Goal: Obtain resource: Download file/media

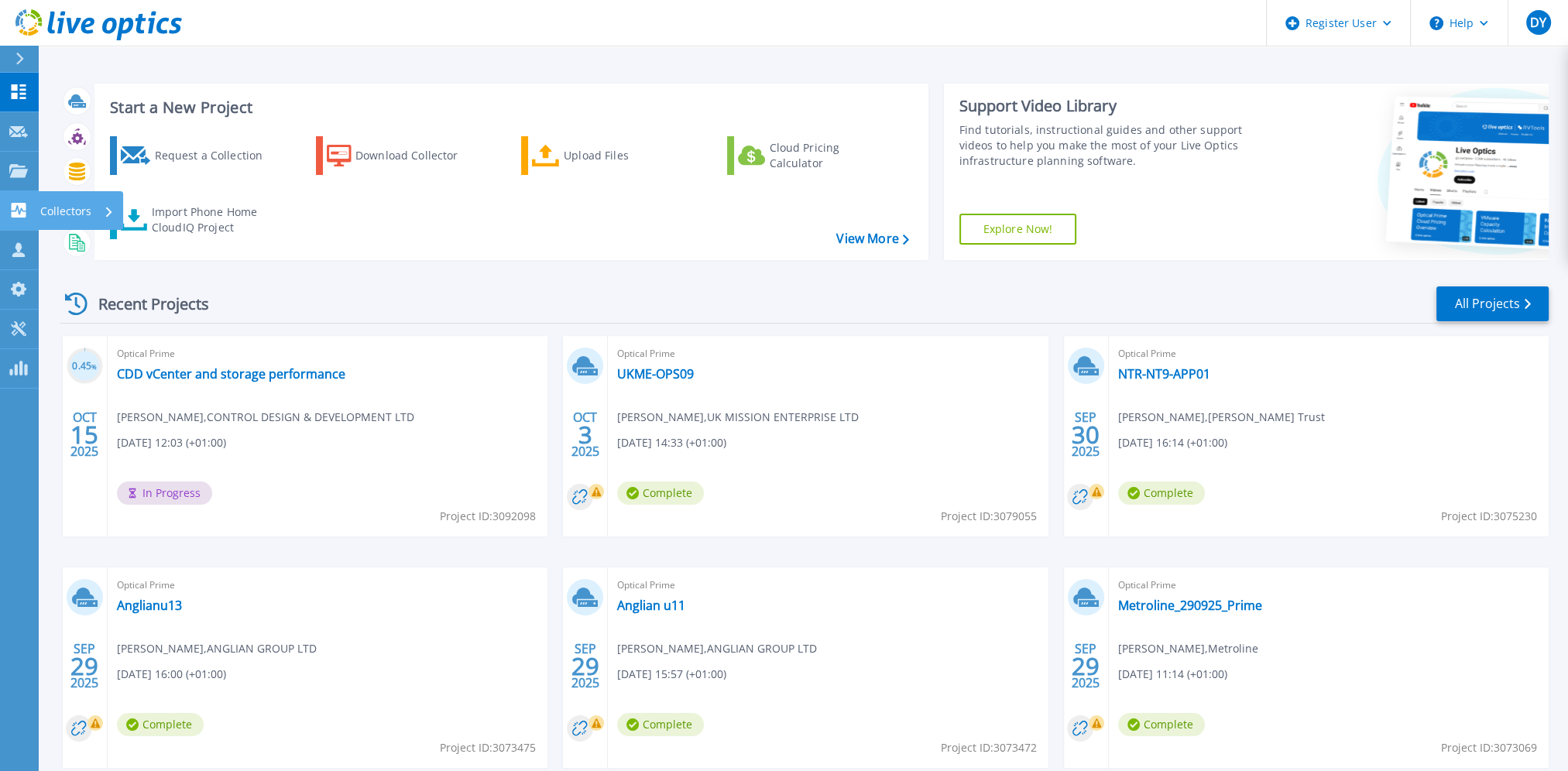
click at [53, 208] on p "Collectors" at bounding box center [66, 211] width 51 height 40
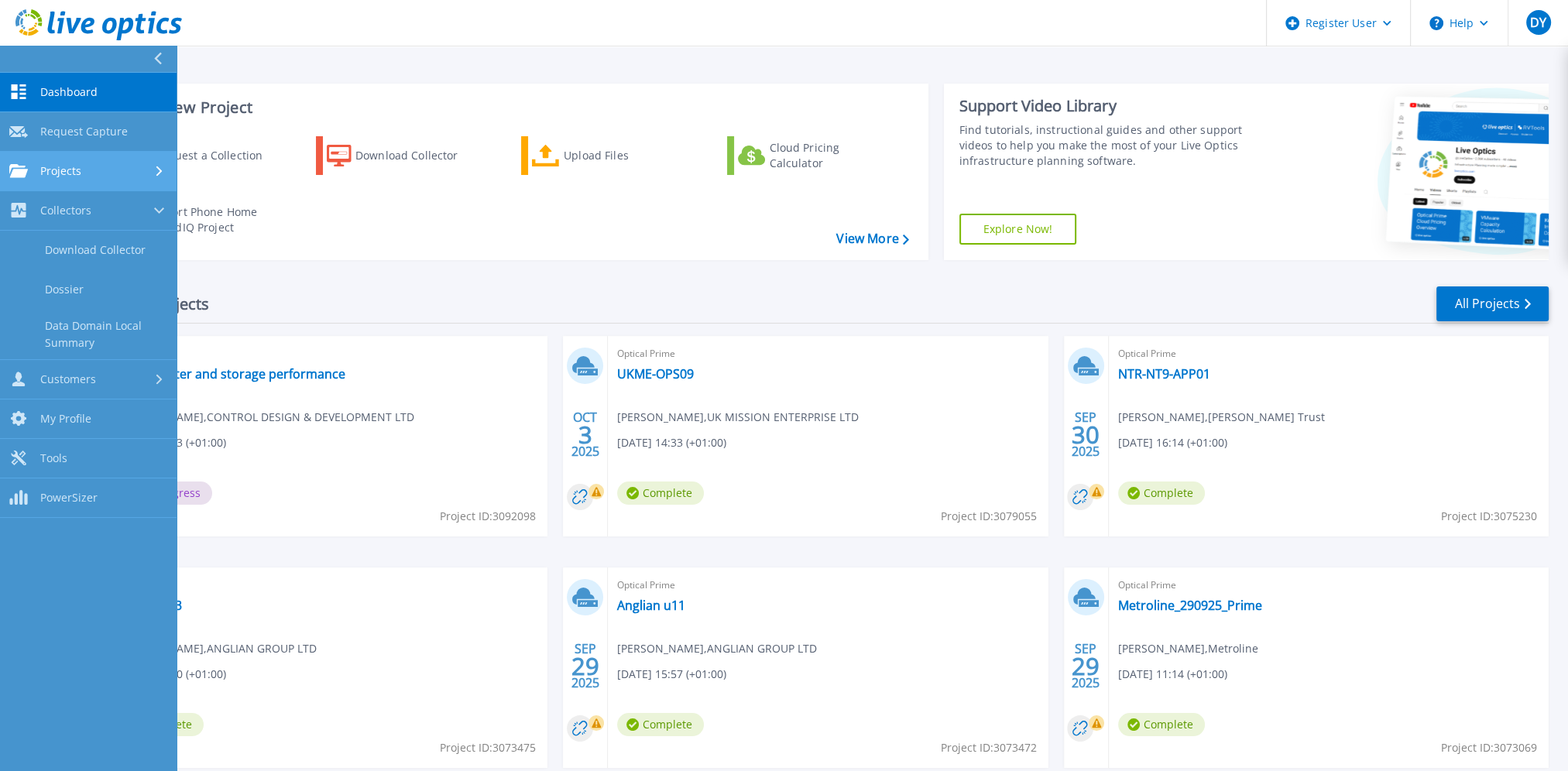
click at [49, 173] on span "Projects" at bounding box center [61, 171] width 41 height 14
click at [71, 221] on link "Search Projects" at bounding box center [88, 211] width 176 height 39
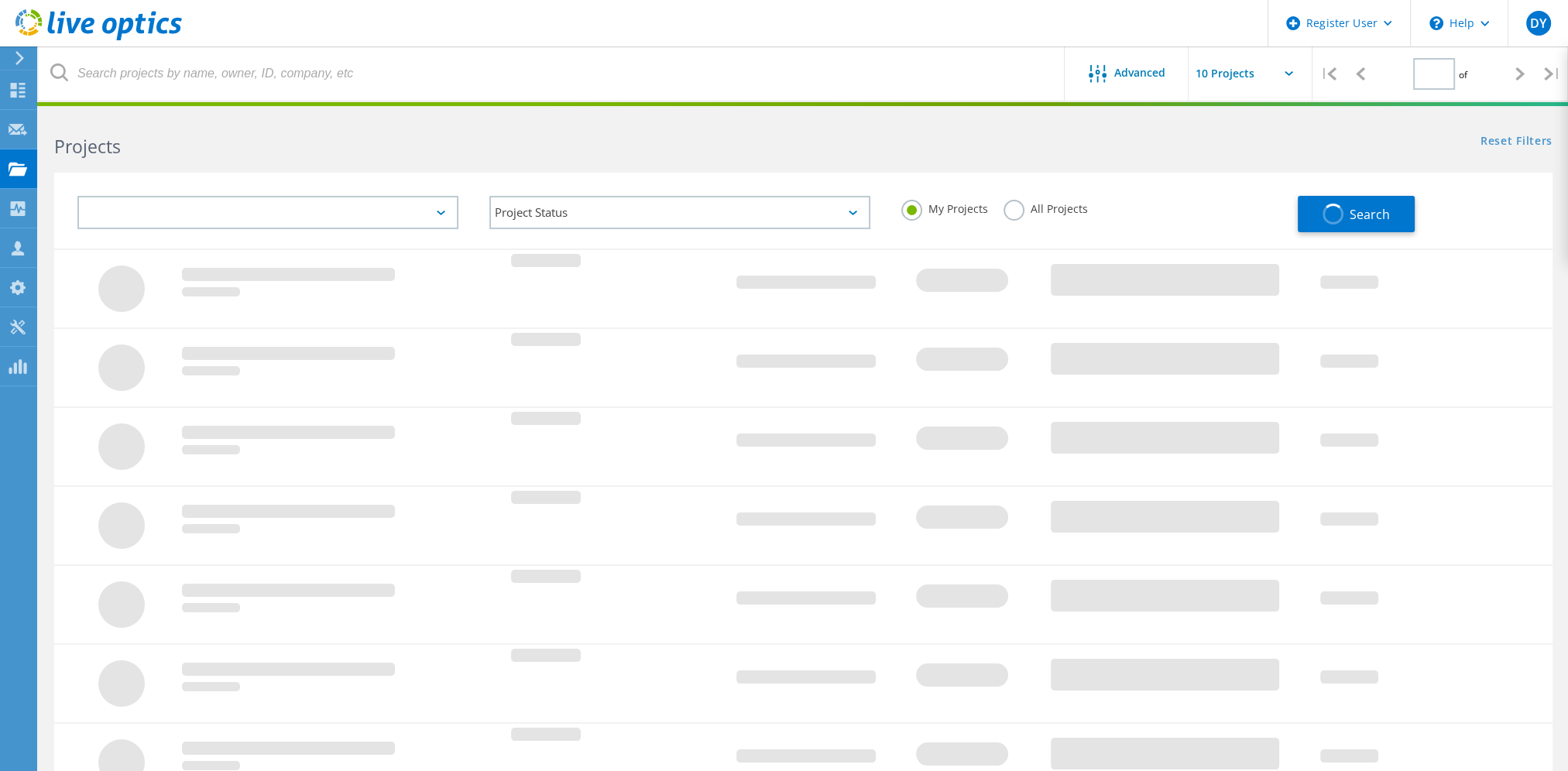
type input "1"
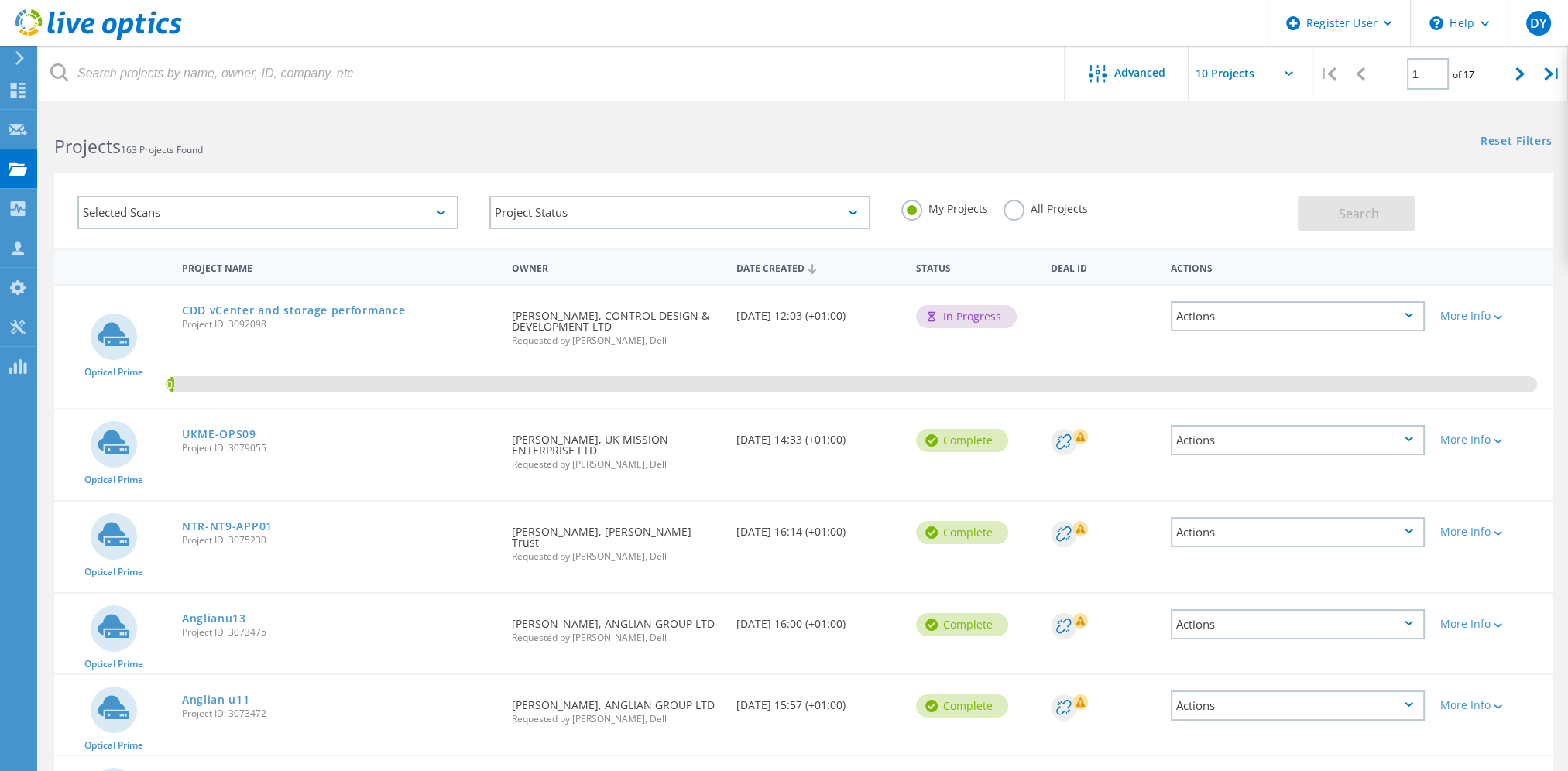
click at [239, 211] on div "Selected Scans" at bounding box center [267, 212] width 381 height 34
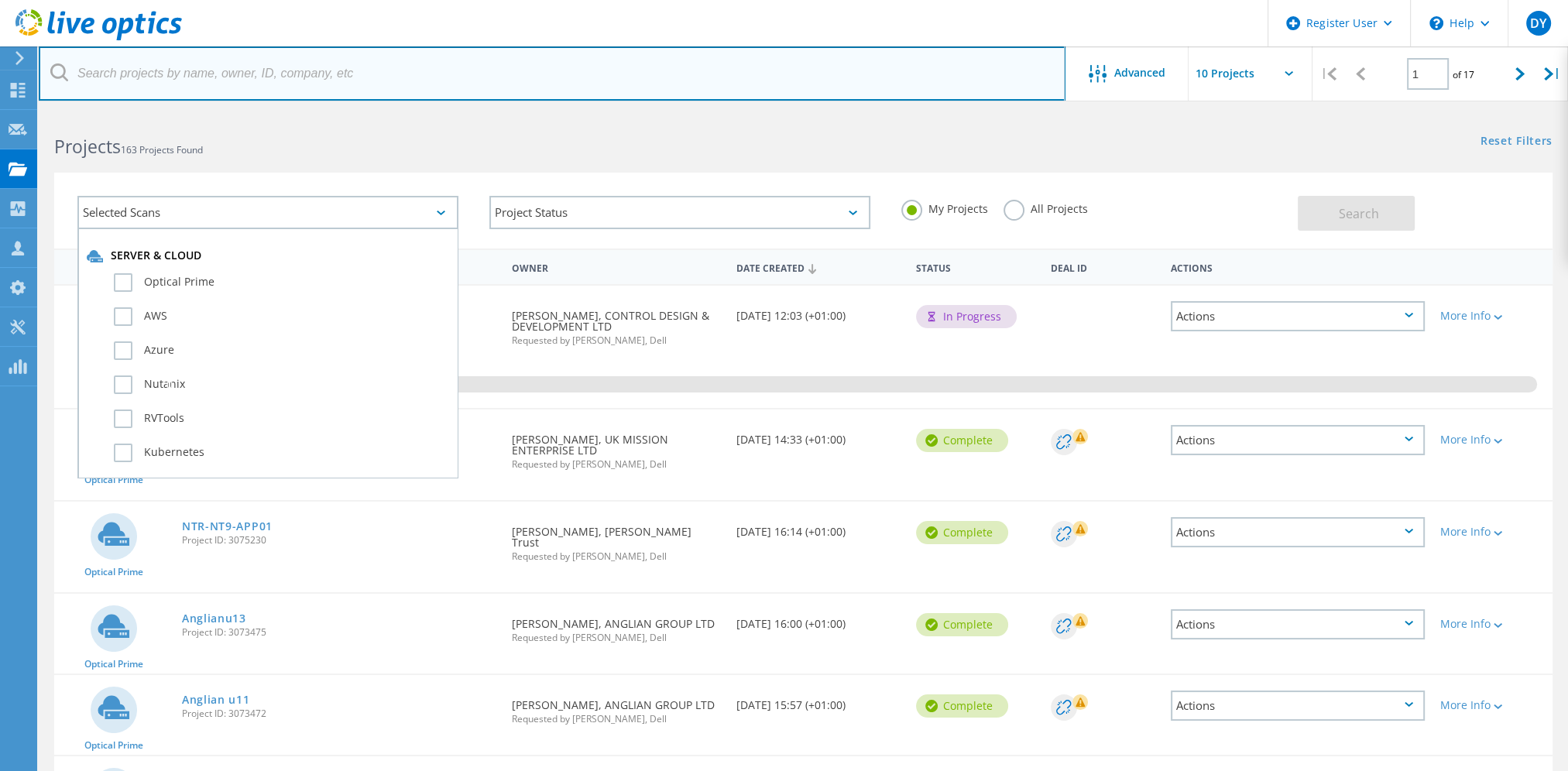
click at [188, 71] on input "text" at bounding box center [552, 74] width 1027 height 54
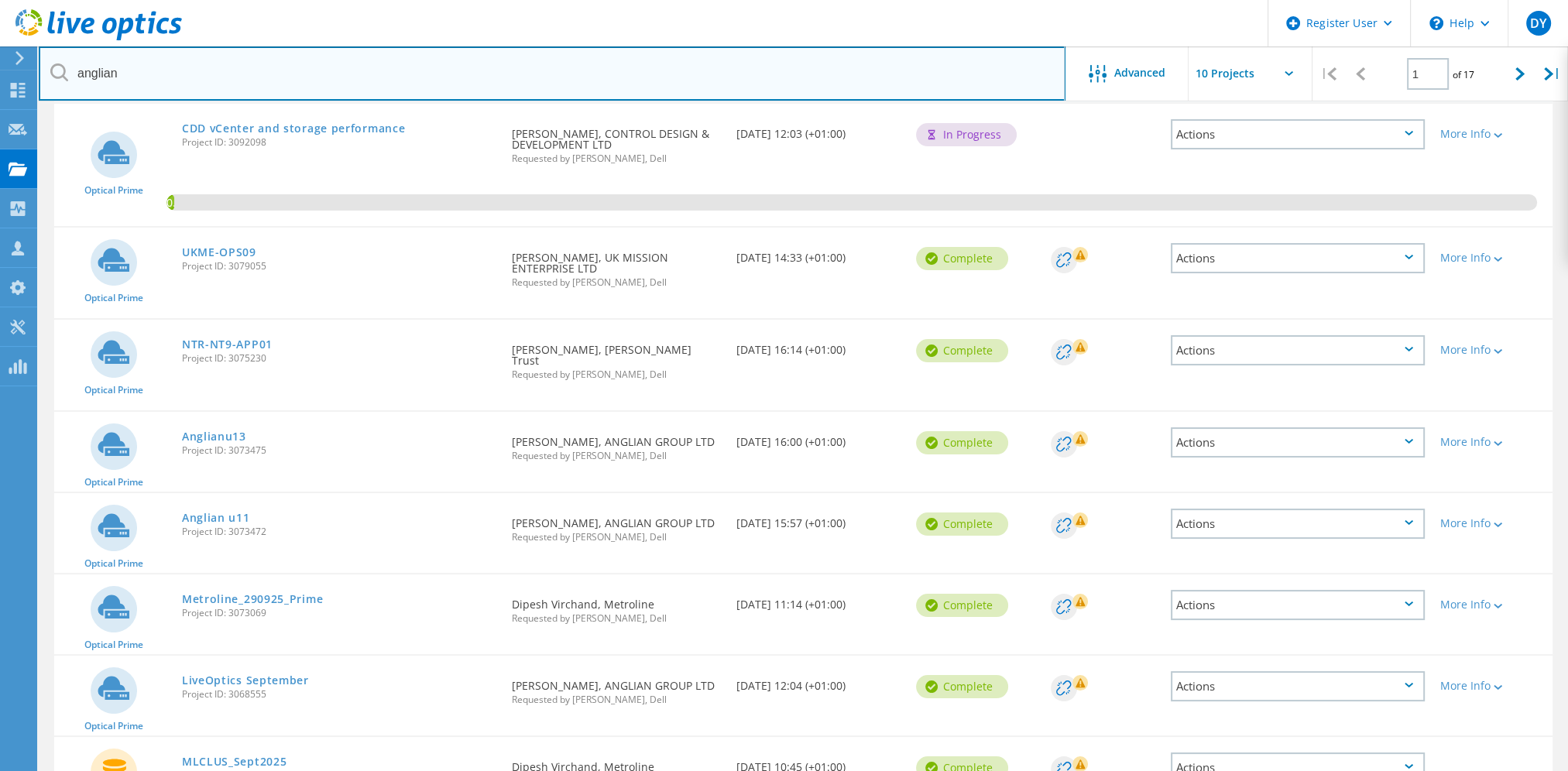
scroll to position [137, 0]
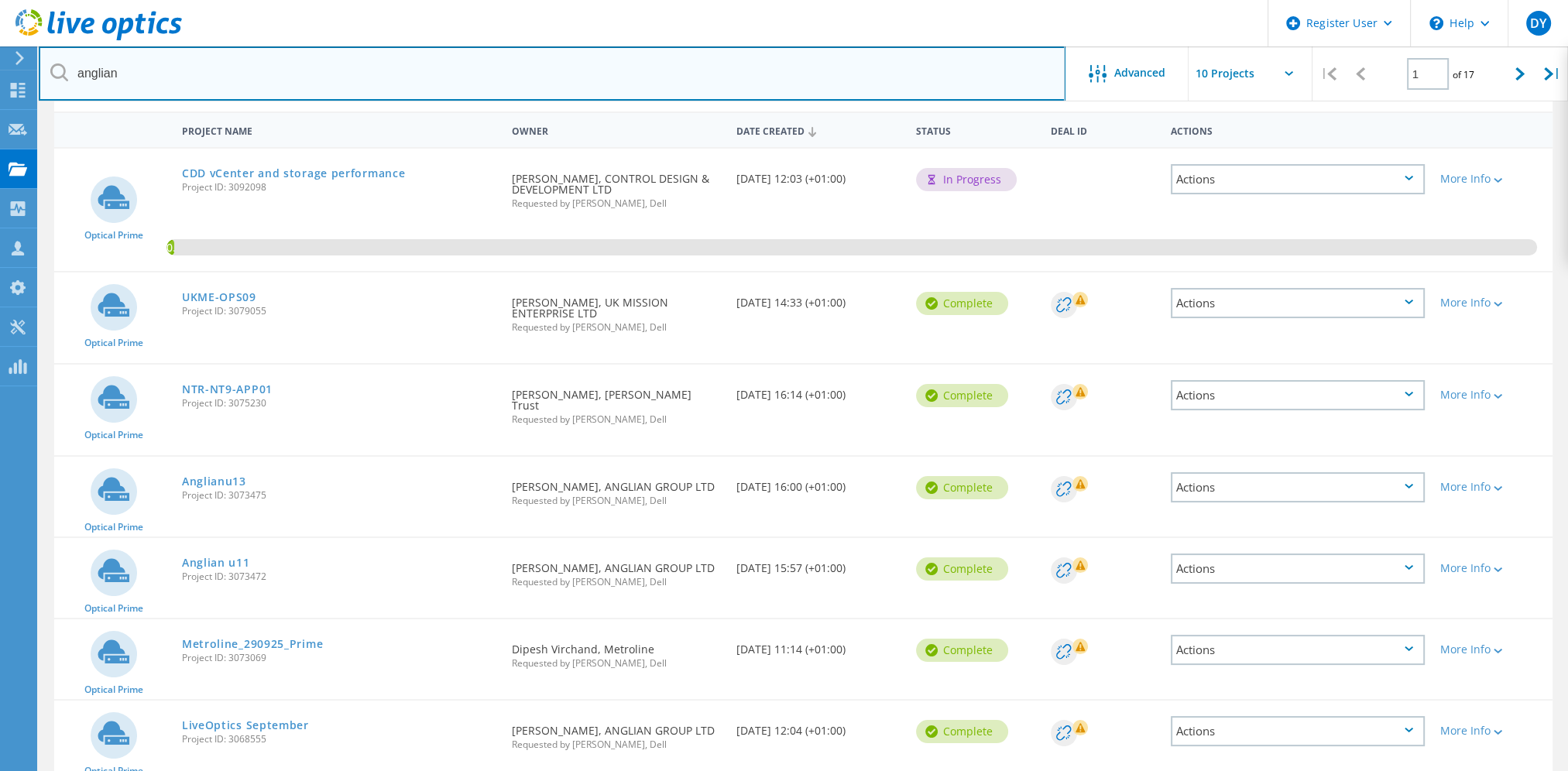
type input "anglian"
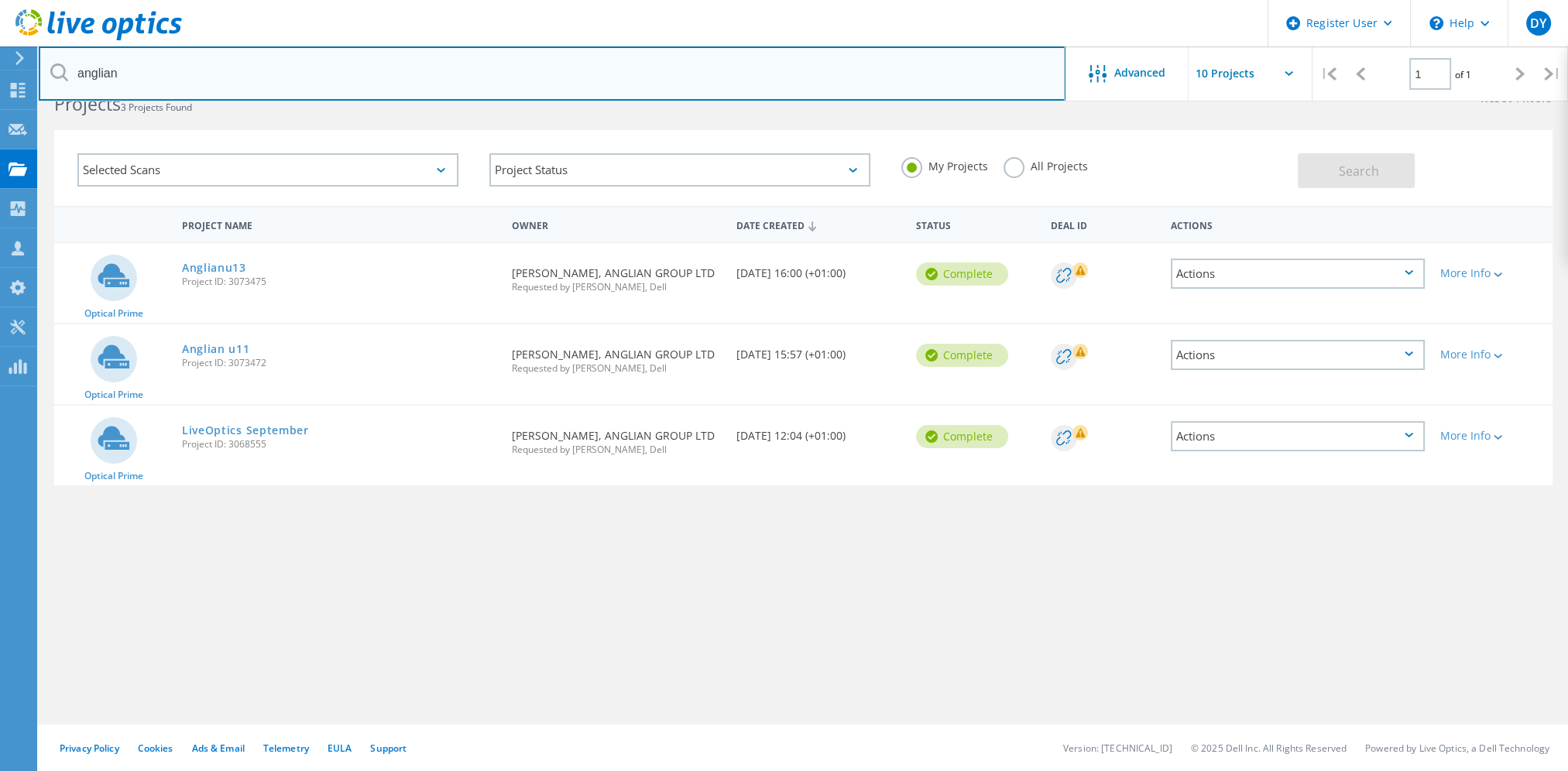
scroll to position [43, 0]
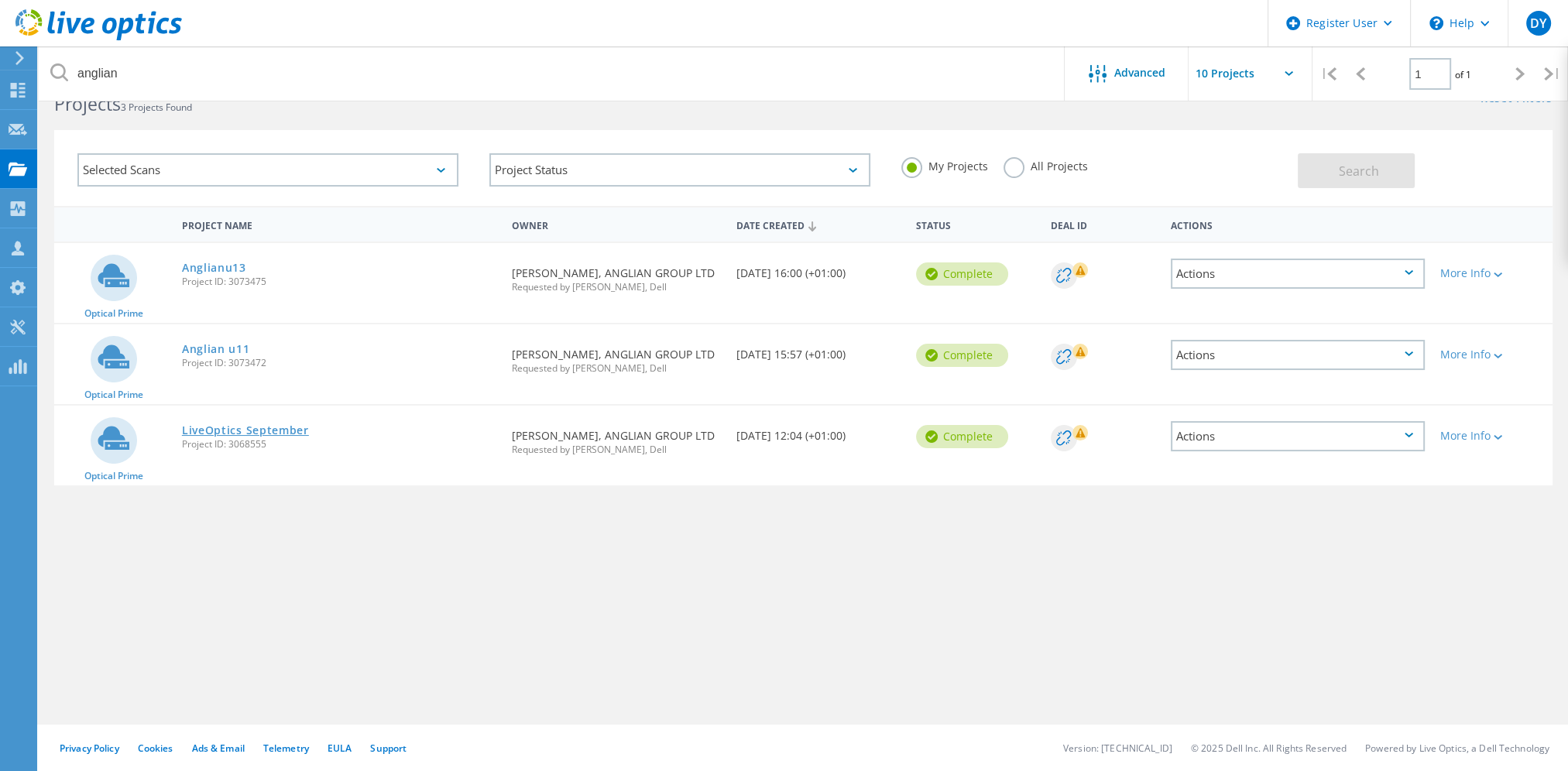
click at [225, 427] on link "LiveOptics September" at bounding box center [245, 430] width 127 height 11
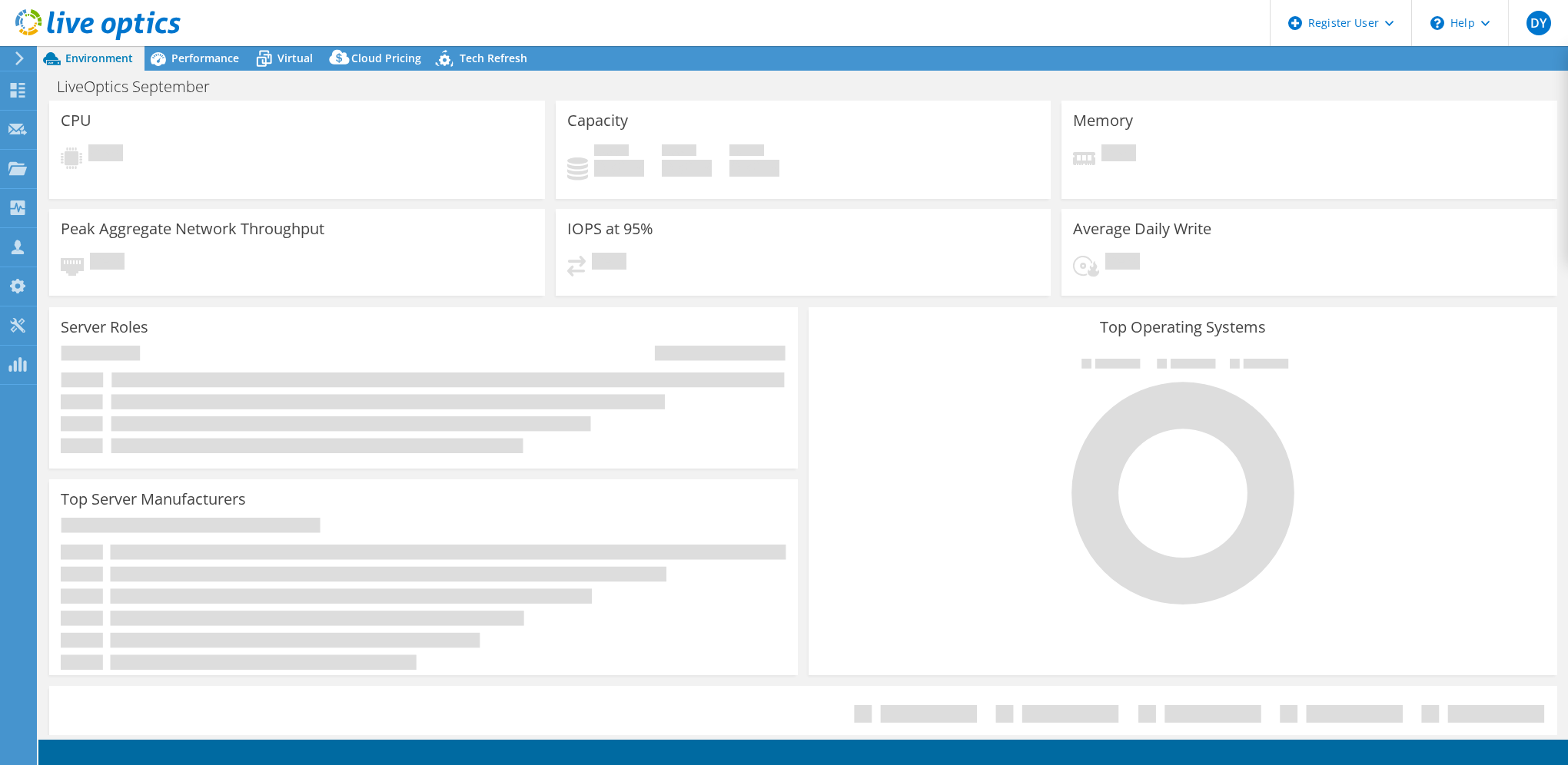
select select "USD"
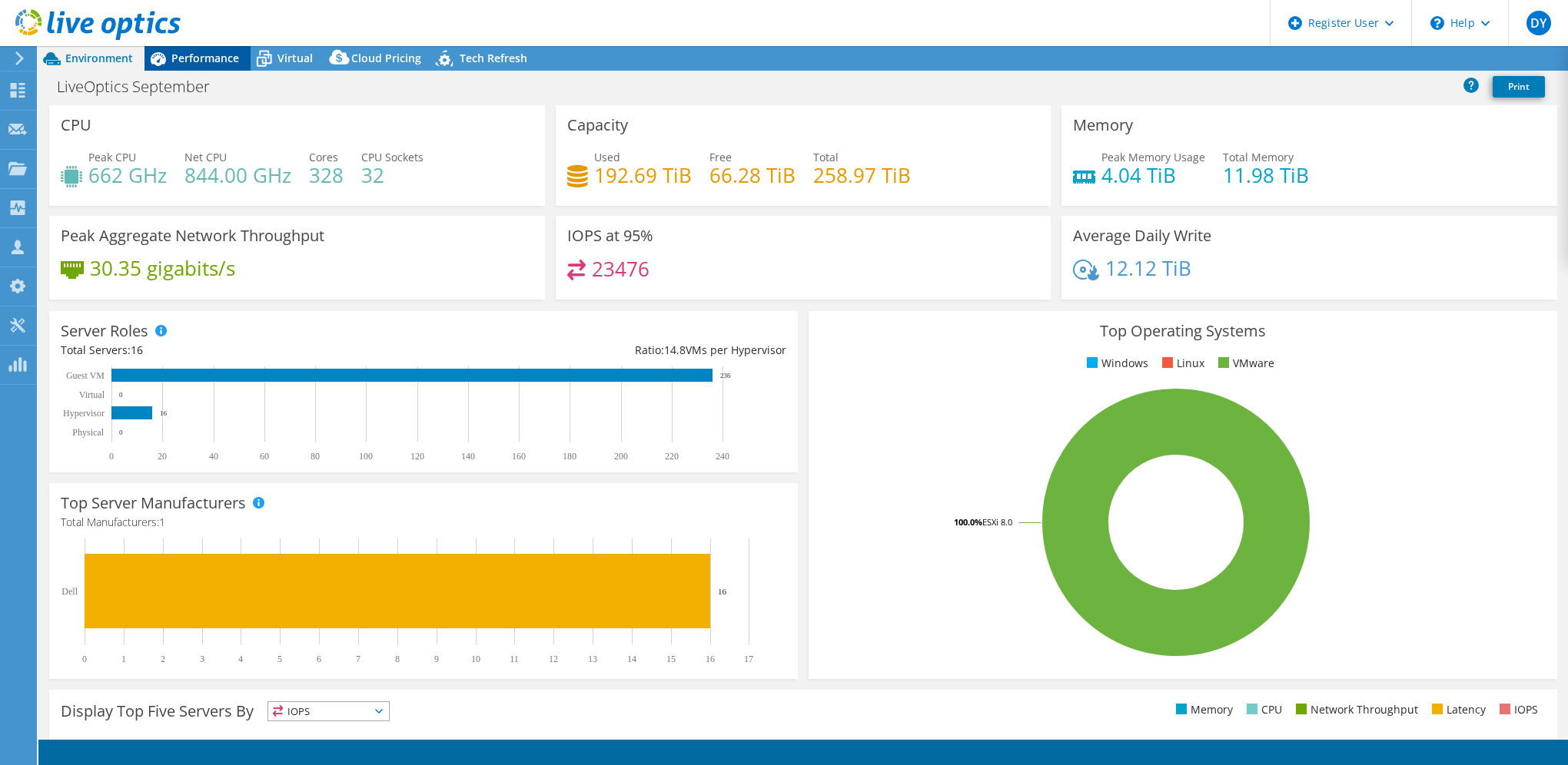
click at [191, 55] on span "Performance" at bounding box center [205, 58] width 68 height 15
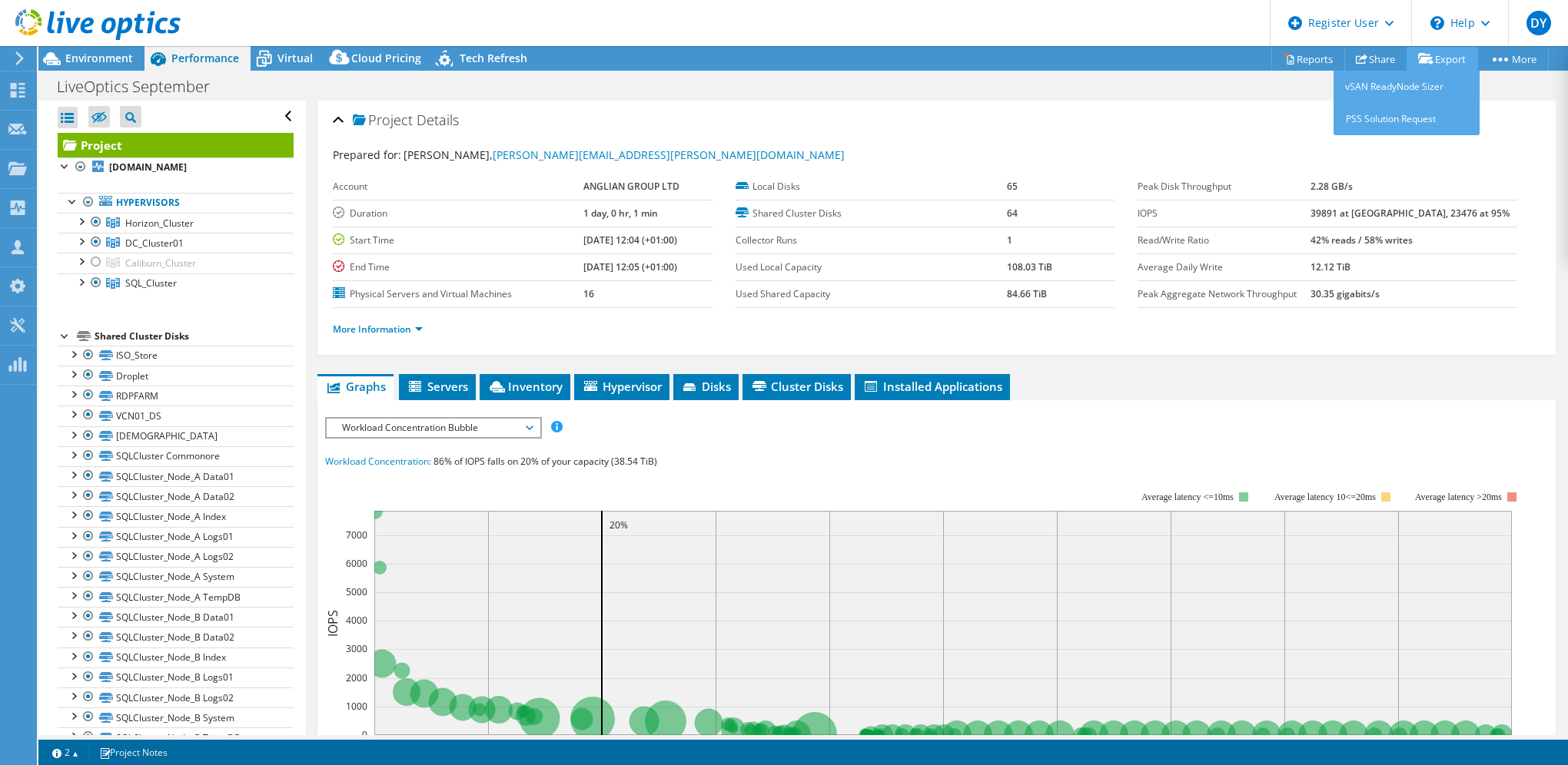
click at [1436, 62] on link "Export" at bounding box center [1443, 59] width 72 height 24
click at [1303, 60] on link "Reports" at bounding box center [1308, 59] width 74 height 24
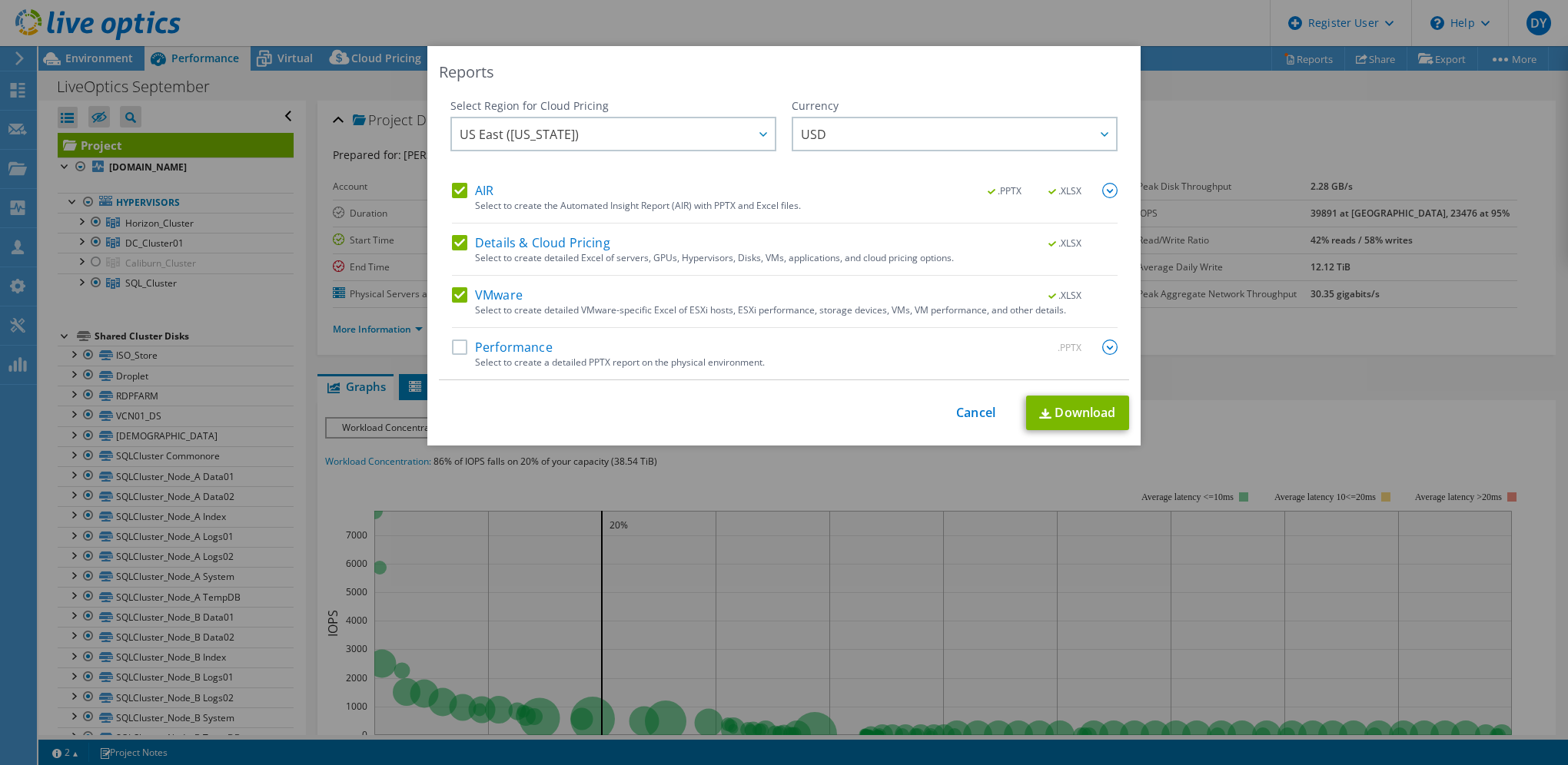
click at [458, 240] on label "Details & Cloud Pricing" at bounding box center [531, 243] width 158 height 15
click at [0, 0] on input "Details & Cloud Pricing" at bounding box center [0, 0] width 0 height 0
click at [456, 290] on label "VMware" at bounding box center [487, 295] width 71 height 15
click at [0, 0] on input "VMware" at bounding box center [0, 0] width 0 height 0
click at [1039, 405] on link "Download" at bounding box center [1077, 413] width 103 height 34
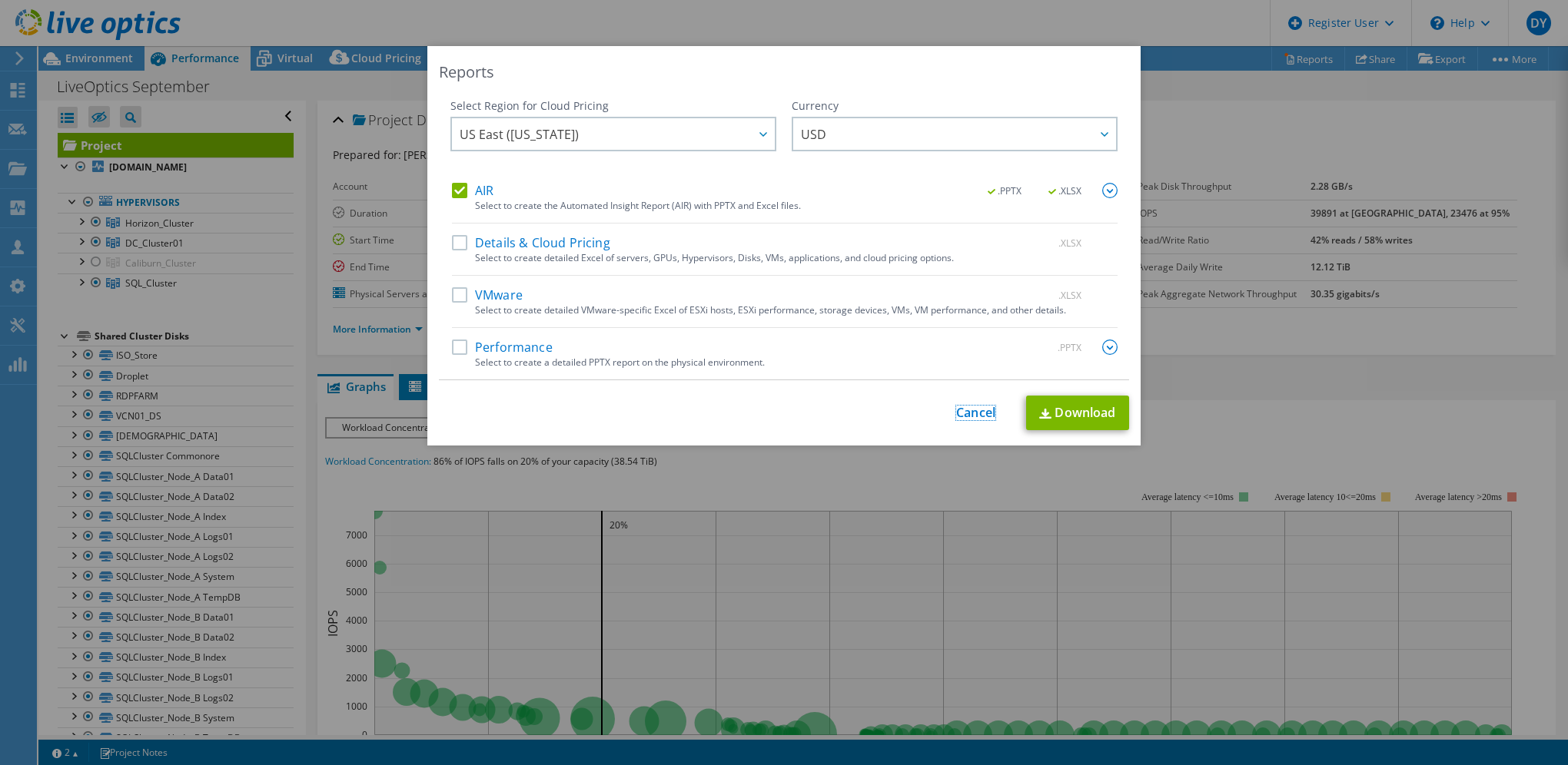
drag, startPoint x: 959, startPoint y: 407, endPoint x: 974, endPoint y: 413, distance: 16.2
click at [959, 407] on link "Cancel" at bounding box center [975, 413] width 39 height 15
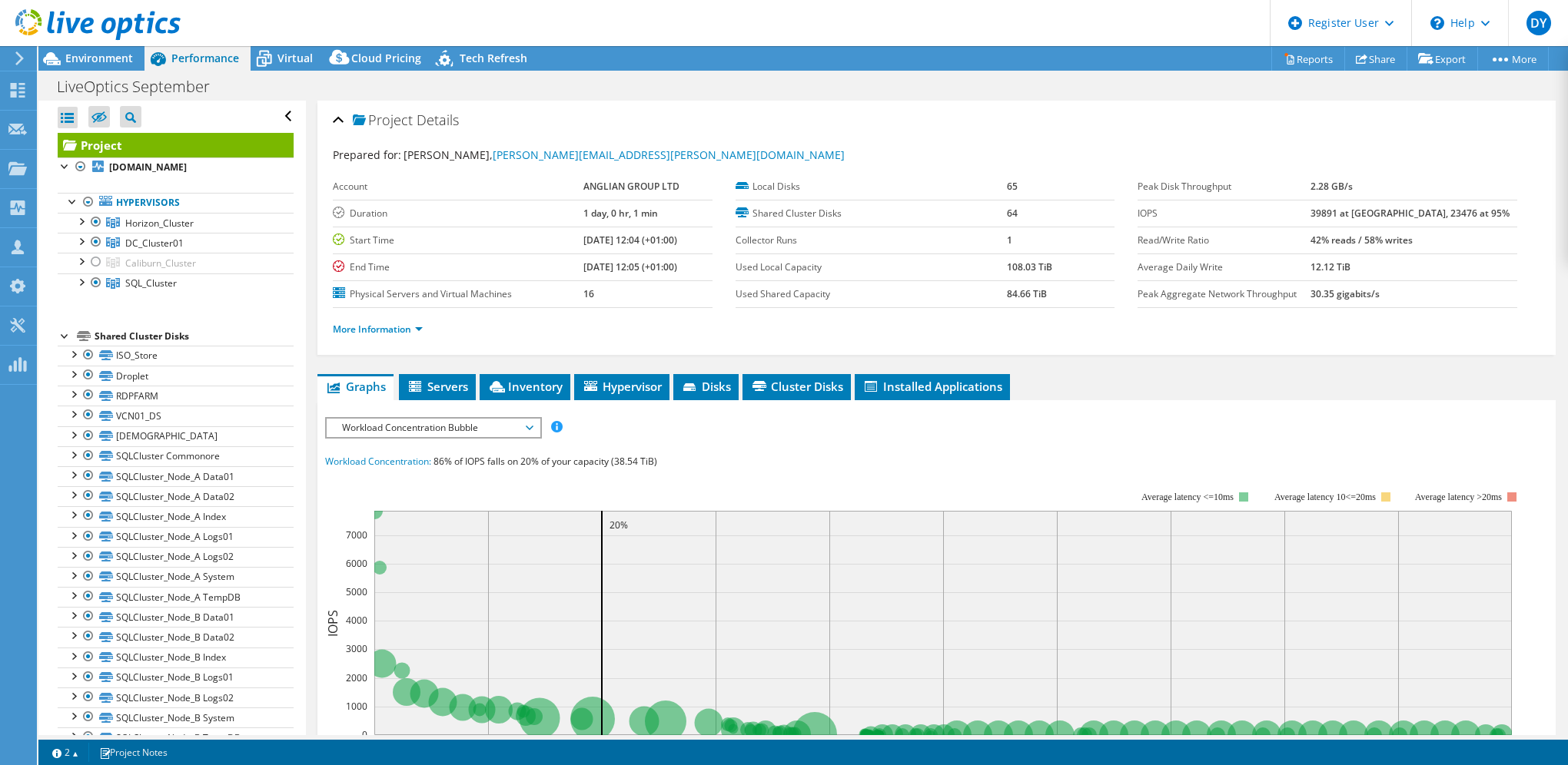
click at [1107, 474] on rect at bounding box center [924, 624] width 1199 height 308
